Goal: Task Accomplishment & Management: Manage account settings

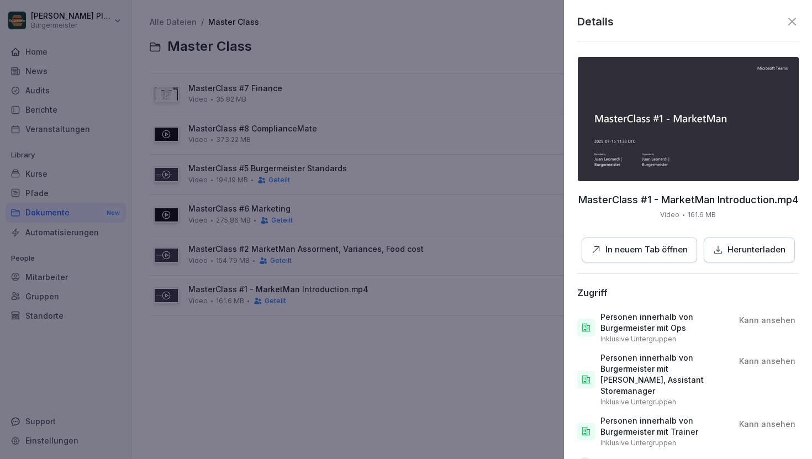
click at [397, 40] on div at bounding box center [406, 229] width 812 height 459
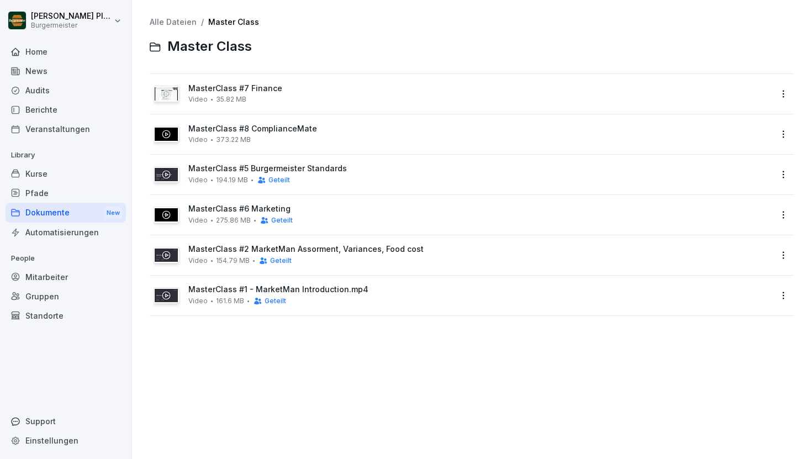
click at [67, 91] on div "Audits" at bounding box center [66, 90] width 120 height 19
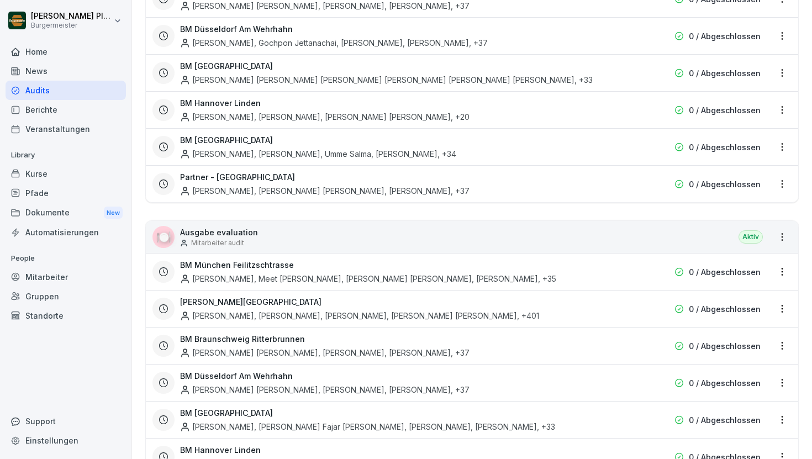
scroll to position [2106, 0]
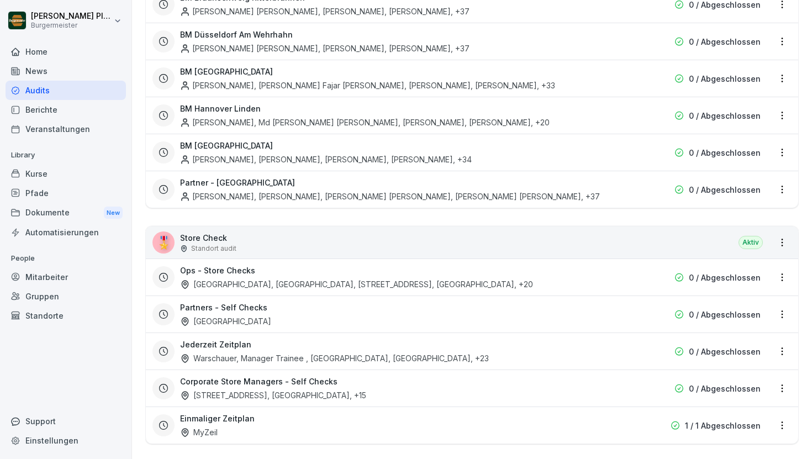
click at [200, 232] on p "Store Check" at bounding box center [208, 238] width 56 height 12
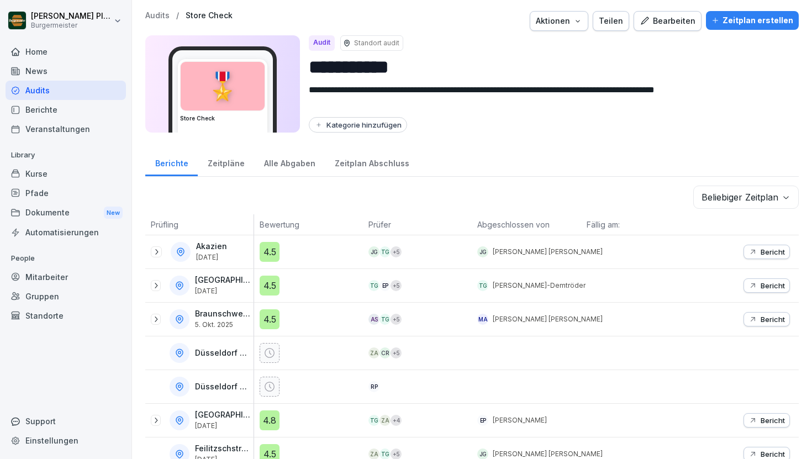
click at [750, 20] on div "Zeitplan erstellen" at bounding box center [752, 20] width 82 height 12
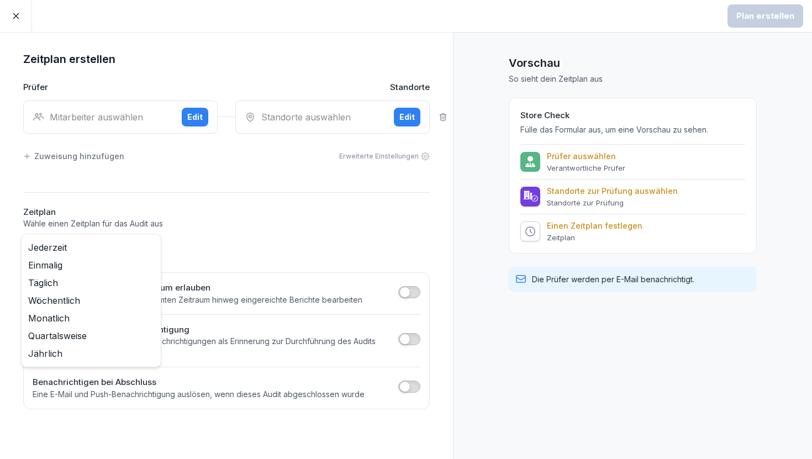
click at [149, 250] on body "Plan erstellen Zeitplan erstellen Prüfer Standorte Mitarbeiter auswählen Edit S…" at bounding box center [406, 229] width 812 height 459
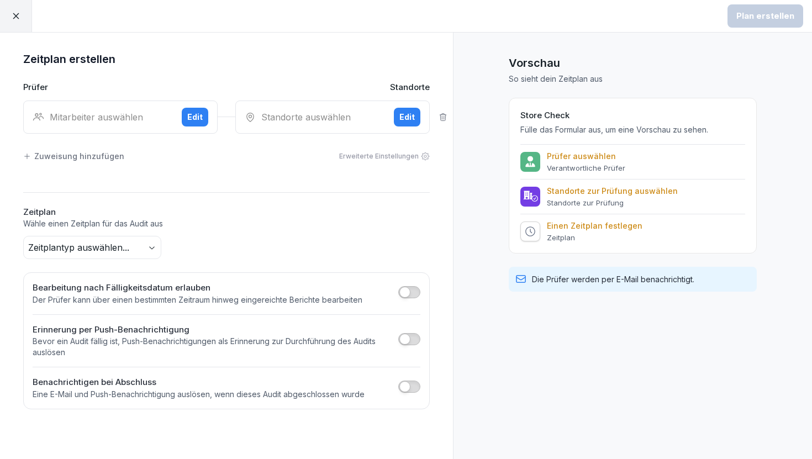
click at [14, 254] on html "Plan erstellen Zeitplan erstellen Prüfer Standorte Mitarbeiter auswählen Edit S…" at bounding box center [406, 229] width 812 height 459
click at [18, 22] on div at bounding box center [16, 16] width 32 height 32
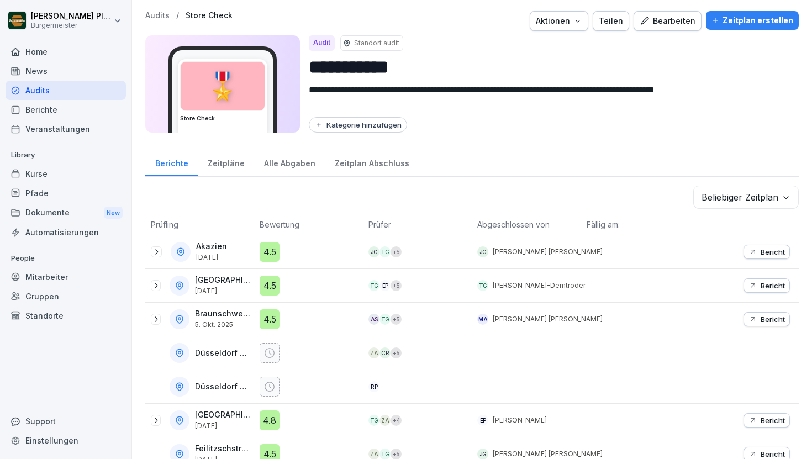
click at [165, 15] on p "Audits" at bounding box center [157, 15] width 24 height 9
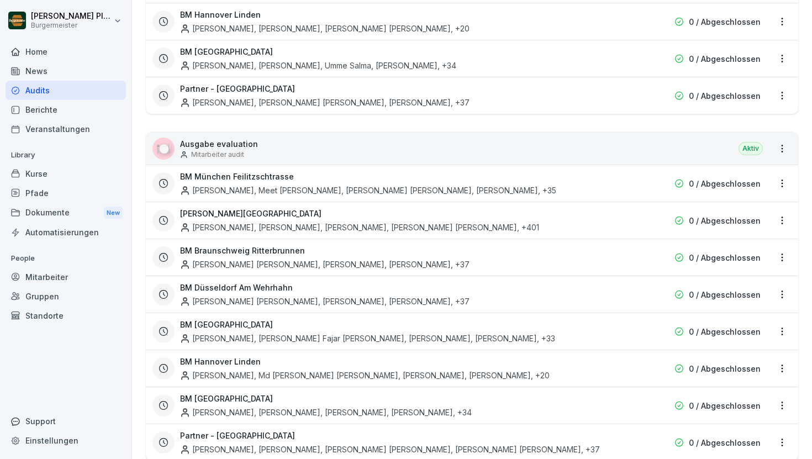
scroll to position [2106, 0]
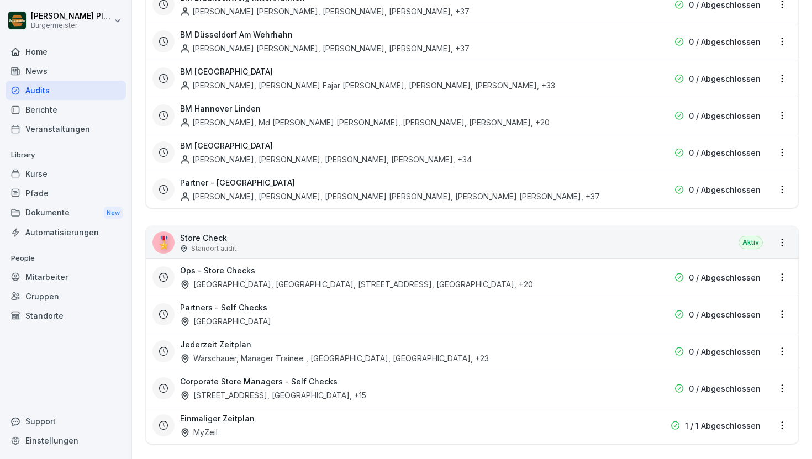
click at [783, 263] on html "[PERSON_NAME] Burgermeister Home News Audits Berichte Veranstaltungen Library K…" at bounding box center [406, 229] width 812 height 459
click at [0, 0] on link "Zeitplan bearbeiten" at bounding box center [0, 0] width 0 height 0
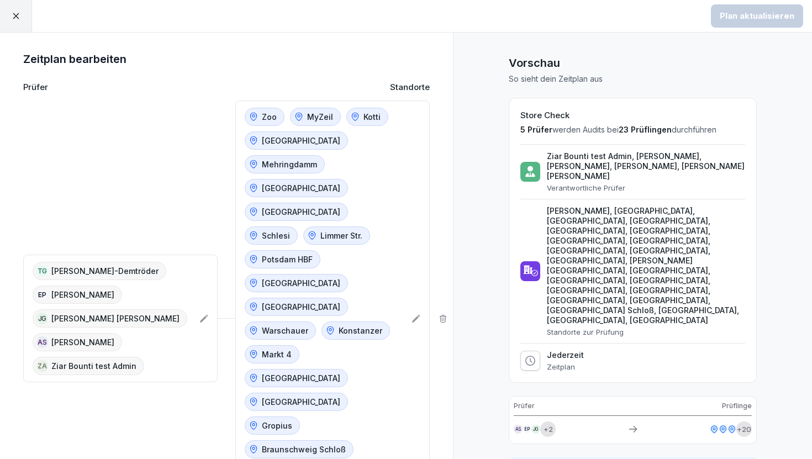
click at [200, 314] on icon at bounding box center [203, 318] width 9 height 9
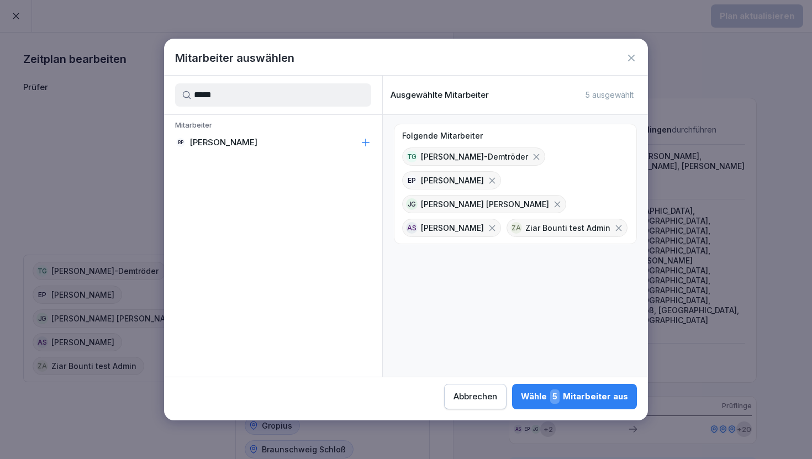
type input "*****"
click at [246, 138] on p "[PERSON_NAME]" at bounding box center [223, 142] width 68 height 11
click at [570, 394] on div "Wähle 6 Mitarbeiter aus" at bounding box center [574, 396] width 108 height 14
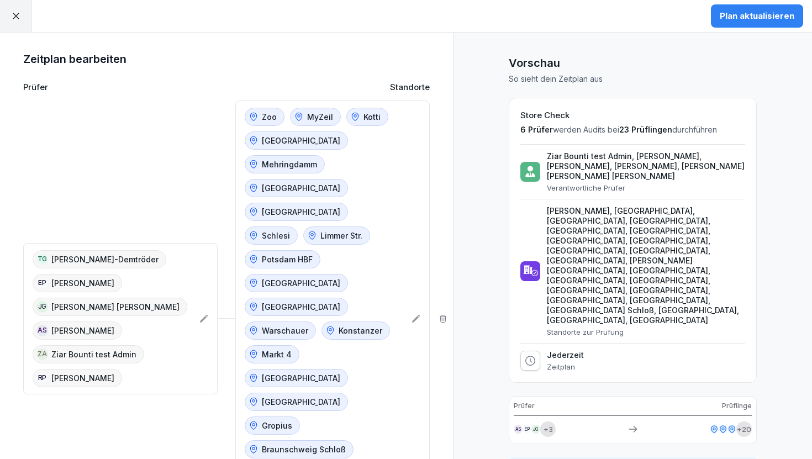
click at [749, 18] on div "Plan aktualisieren" at bounding box center [756, 16] width 75 height 12
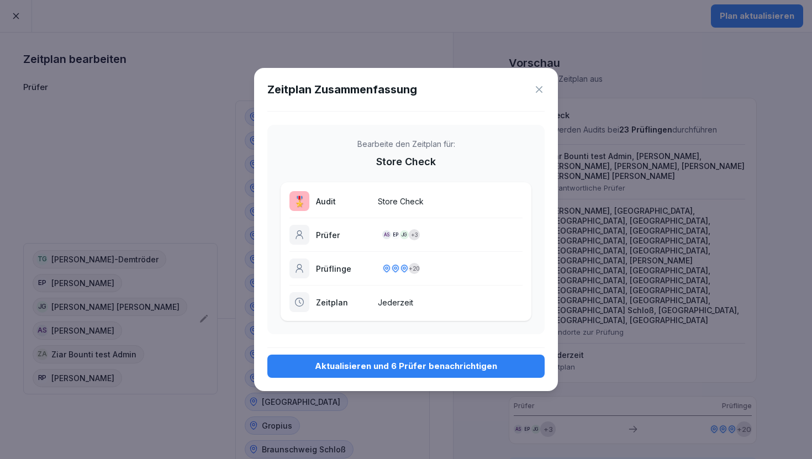
click at [427, 368] on div "Aktualisieren und 6 Prüfer benachrichtigen" at bounding box center [405, 366] width 259 height 12
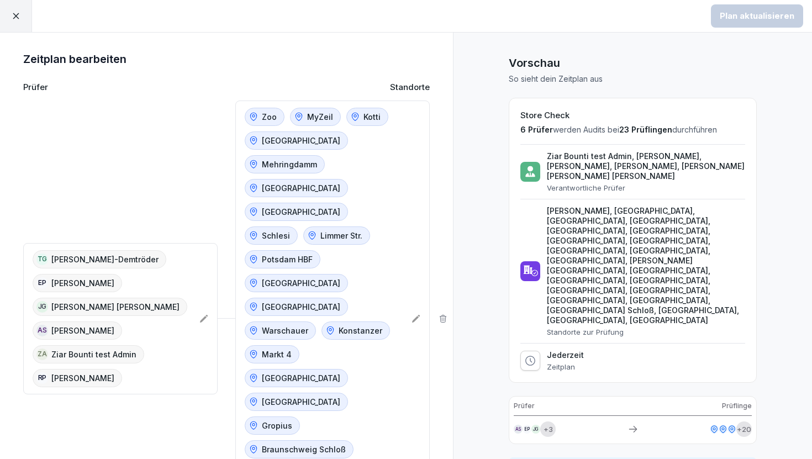
click at [17, 19] on icon at bounding box center [16, 16] width 10 height 10
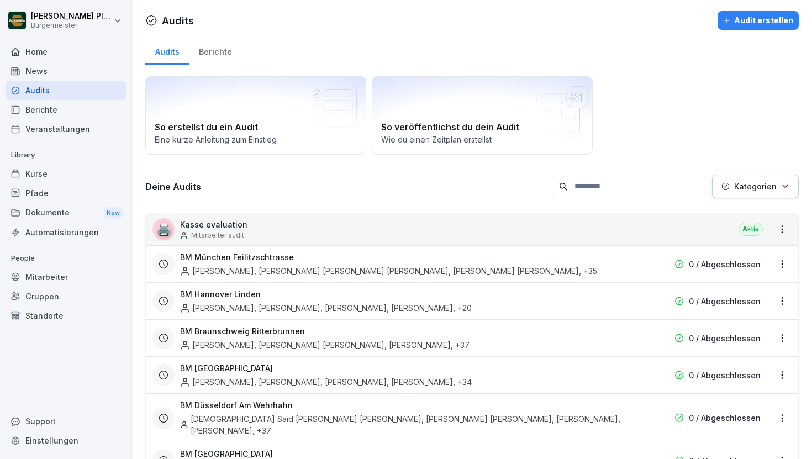
click at [62, 54] on div "Home" at bounding box center [66, 51] width 120 height 19
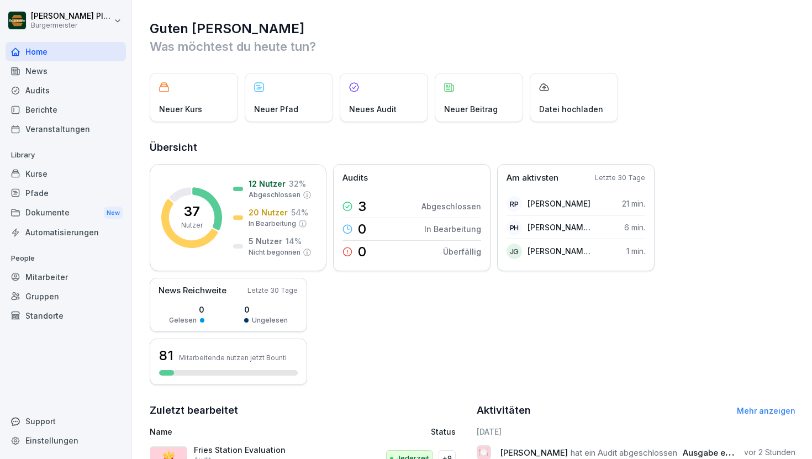
click at [380, 116] on div "Neues Audit" at bounding box center [384, 97] width 88 height 49
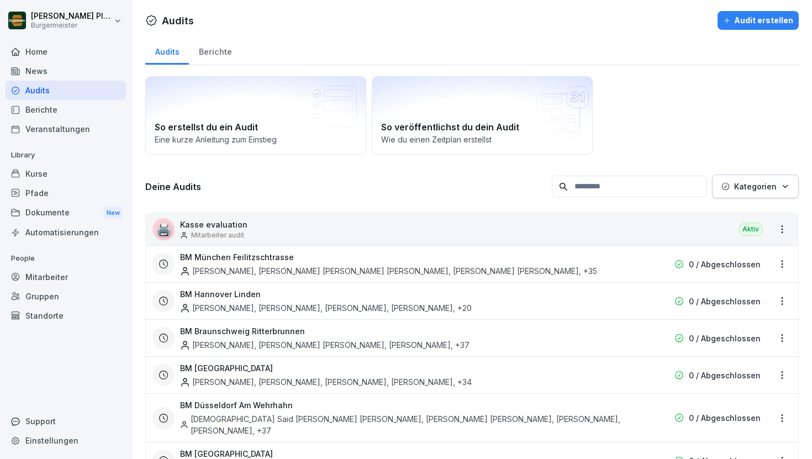
click at [42, 53] on div "Home" at bounding box center [66, 51] width 120 height 19
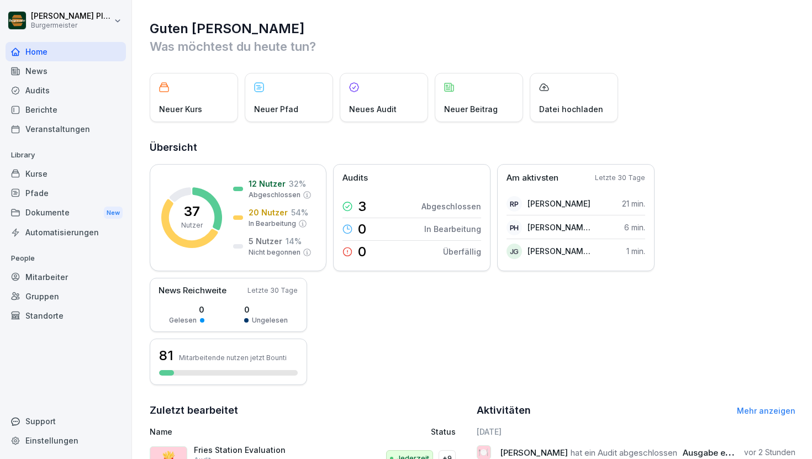
click at [70, 93] on div "Audits" at bounding box center [66, 90] width 120 height 19
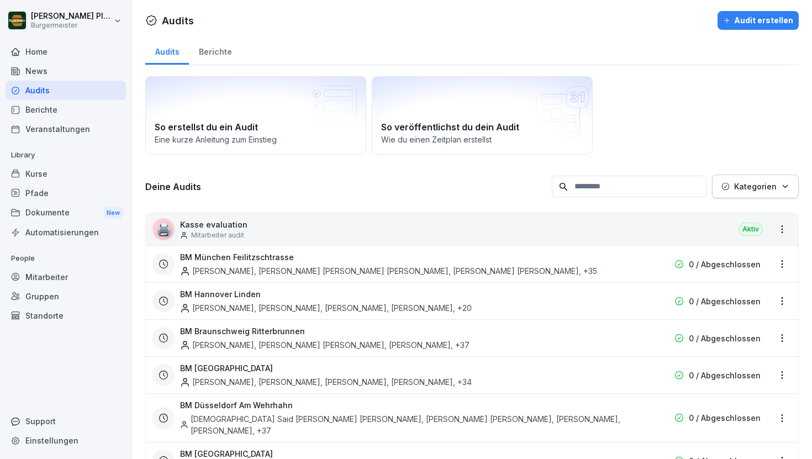
click at [93, 70] on div "News" at bounding box center [66, 70] width 120 height 19
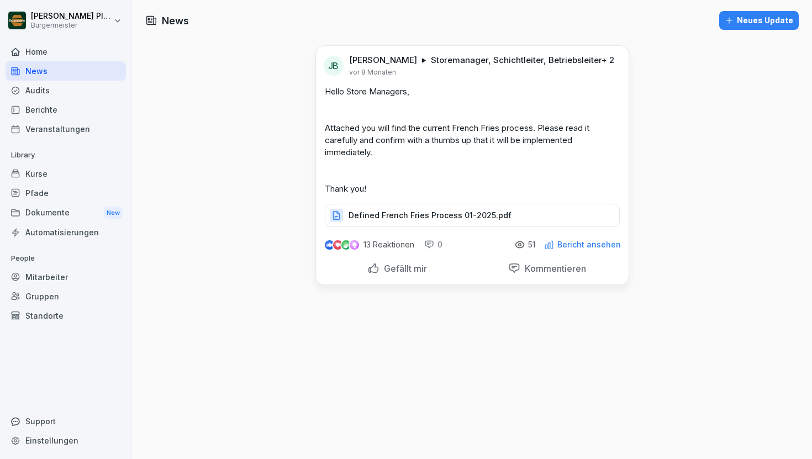
click at [82, 58] on div "Home" at bounding box center [66, 51] width 120 height 19
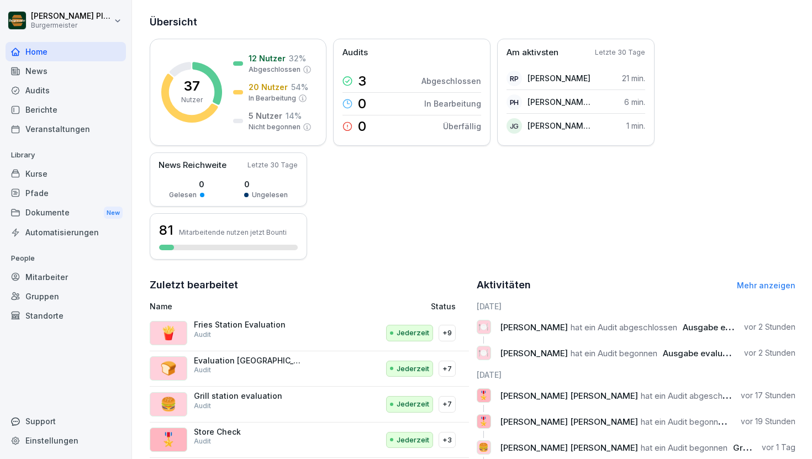
scroll to position [127, 0]
